Goal: Check status: Check status

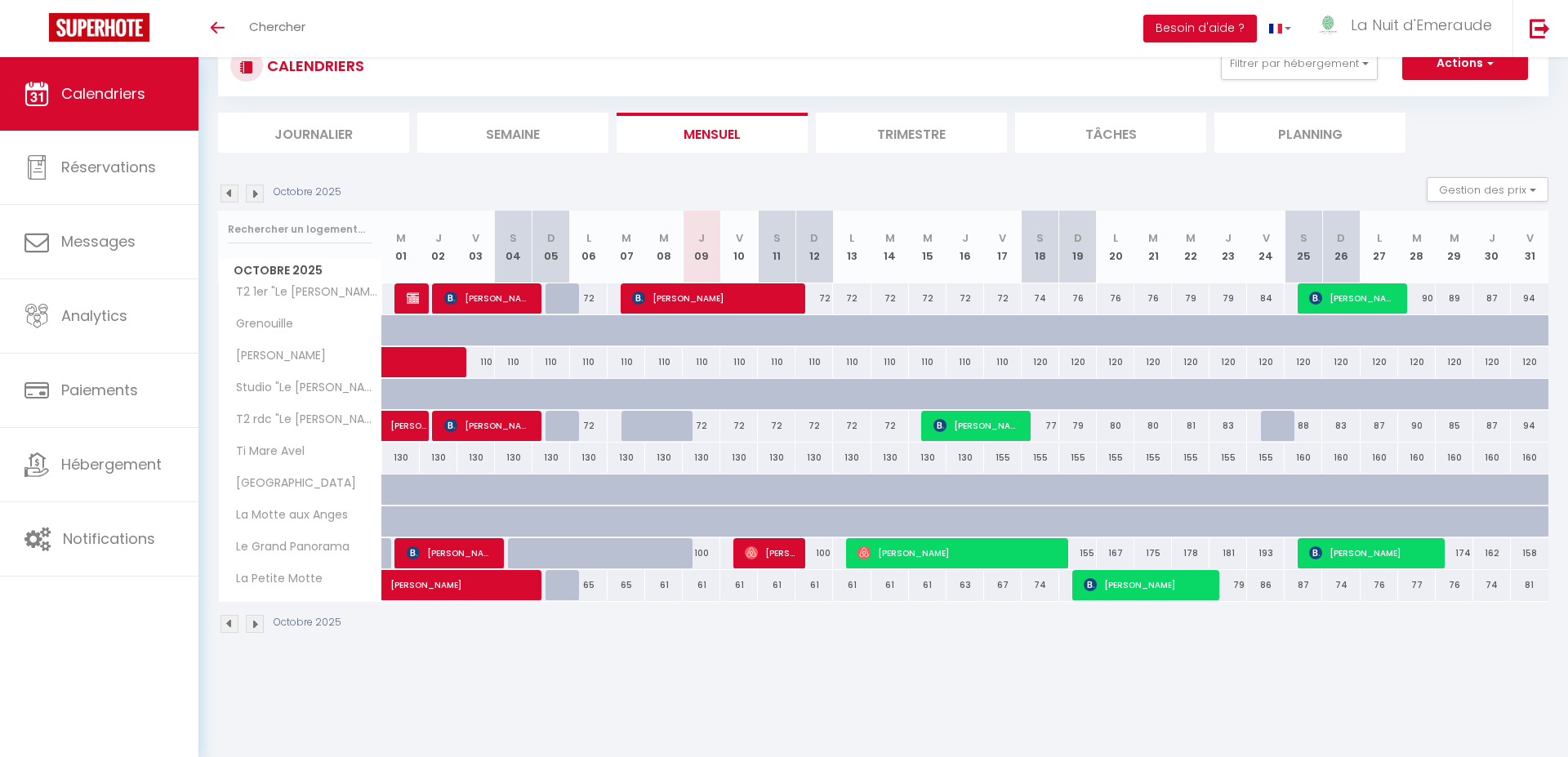
click at [1363, 299] on span "[PERSON_NAME]" at bounding box center [1353, 297] width 87 height 31
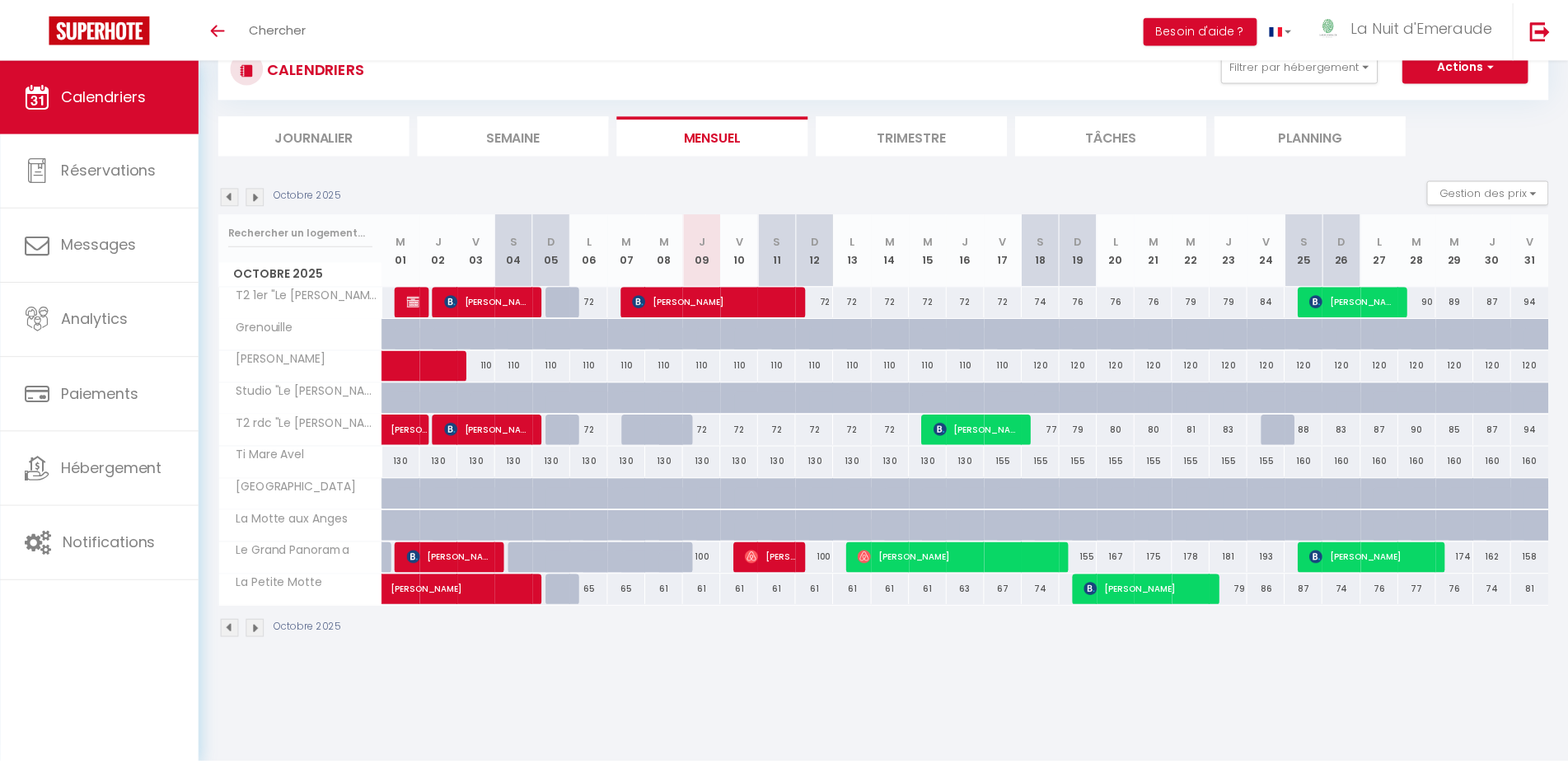
scroll to position [58, 0]
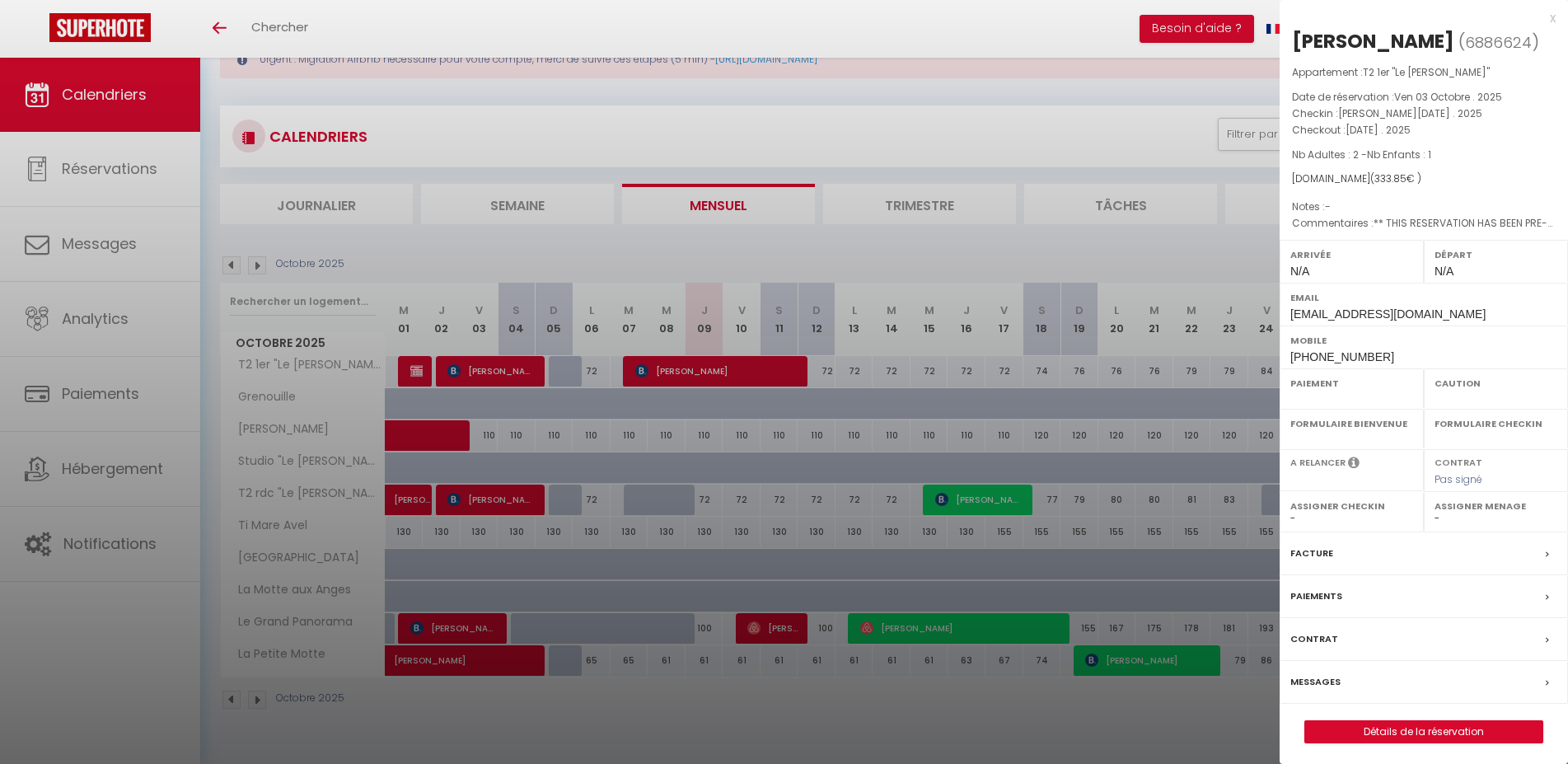
select select "OK"
select select "KO"
select select "0"
select select "1"
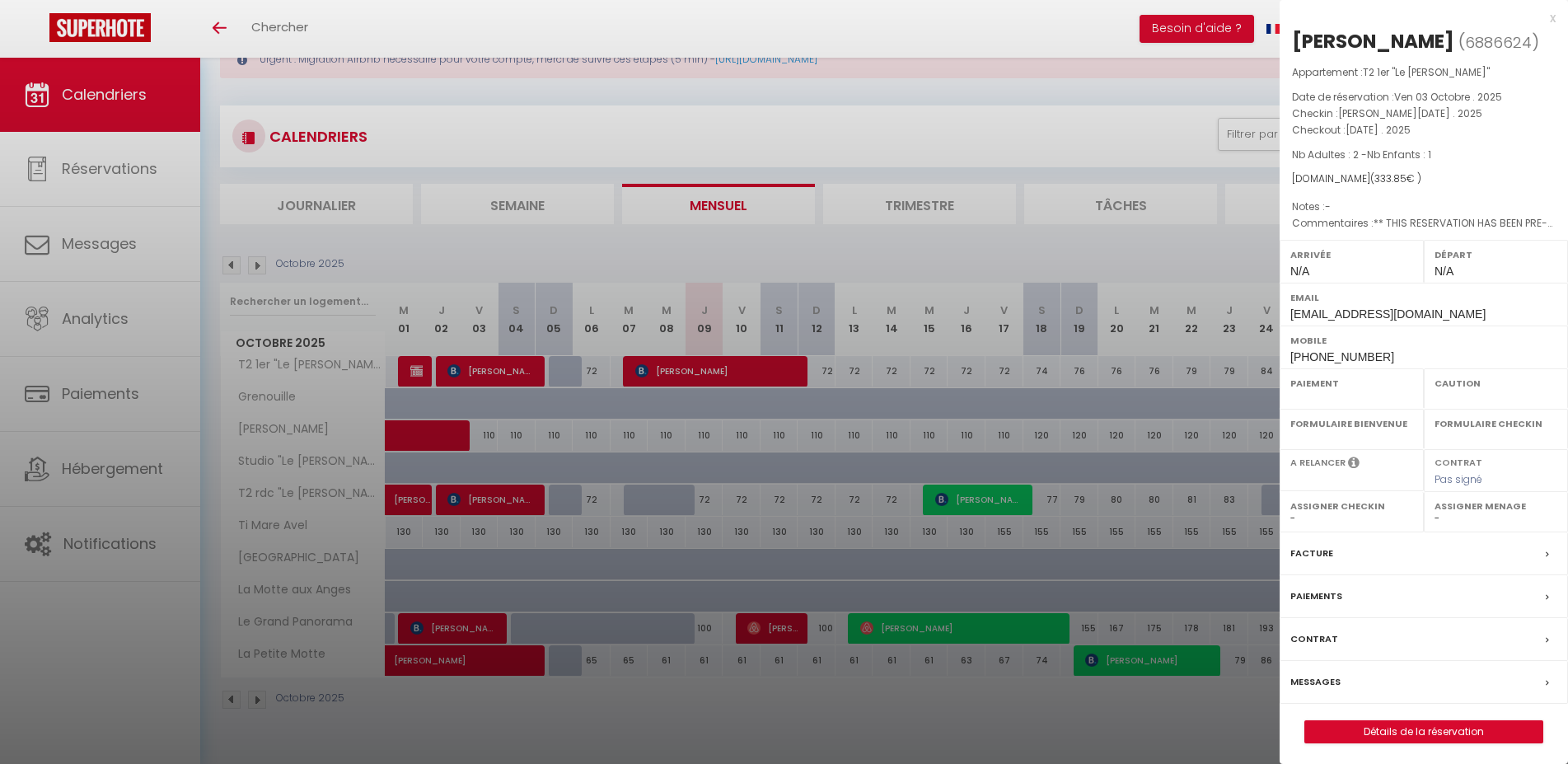
select select
click at [1188, 259] on div at bounding box center [784, 382] width 1568 height 764
